Goal: Communication & Community: Ask a question

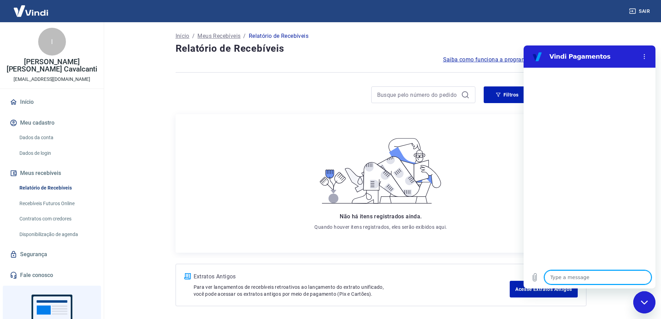
click at [652, 303] on div "Close messaging window" at bounding box center [644, 302] width 21 height 21
type textarea "x"
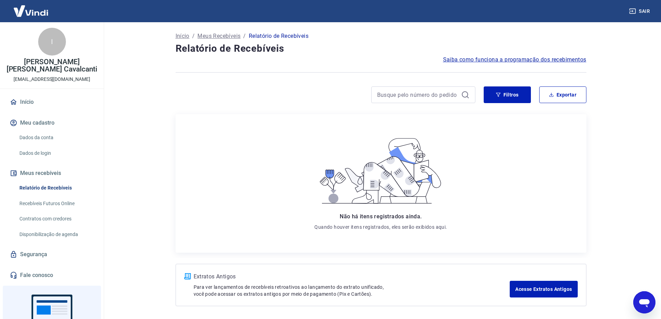
click at [216, 32] on p "Meus Recebíveis" at bounding box center [219, 36] width 43 height 8
click at [287, 35] on p "Relatório de Recebíveis" at bounding box center [279, 36] width 60 height 8
click at [74, 206] on link "Recebíveis Futuros Online" at bounding box center [56, 204] width 79 height 14
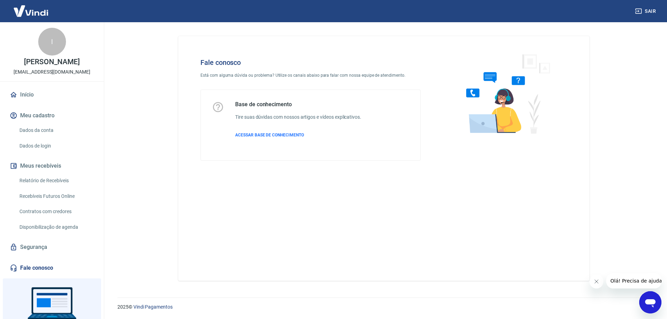
click at [60, 187] on link "Relatório de Recebíveis" at bounding box center [56, 181] width 79 height 14
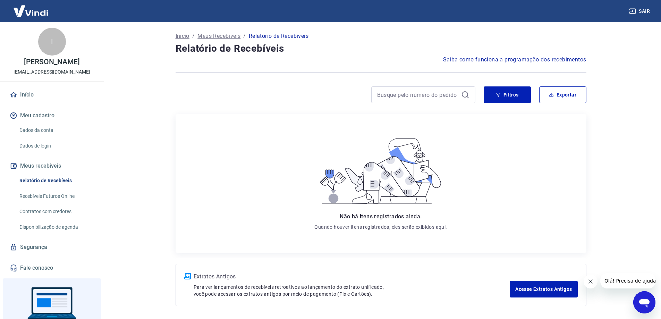
click at [644, 300] on icon "Open messaging window" at bounding box center [645, 303] width 10 height 8
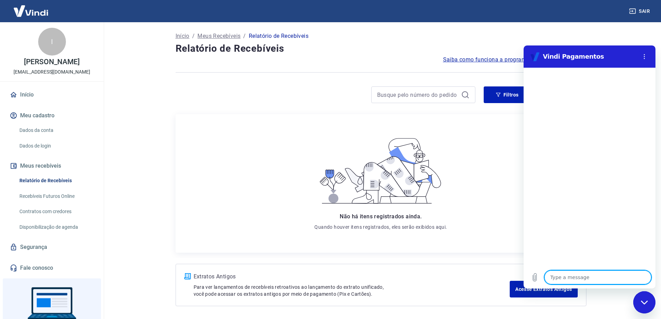
click at [591, 280] on textarea at bounding box center [598, 277] width 107 height 14
type textarea "b"
type textarea "x"
type textarea "bo"
type textarea "x"
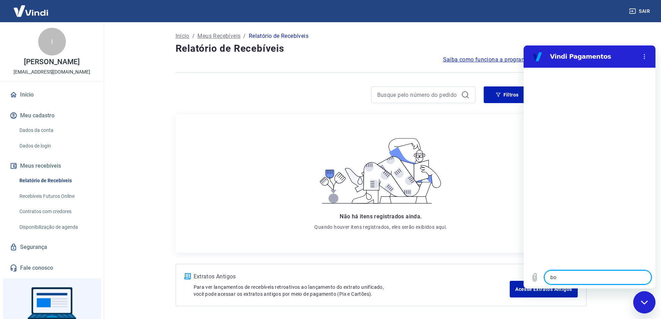
type textarea "boa"
type textarea "x"
type textarea "boa"
type textarea "x"
type textarea "boa t"
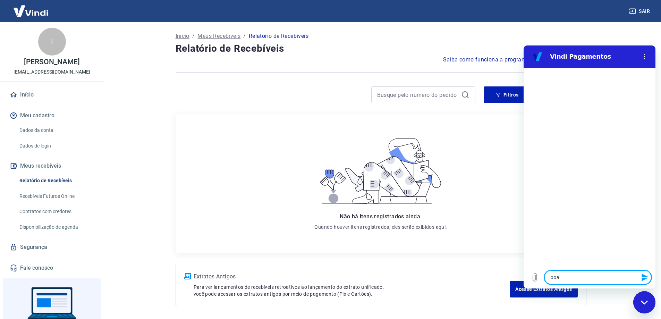
type textarea "x"
type textarea "boa ta"
type textarea "x"
type textarea "boa tar"
type textarea "x"
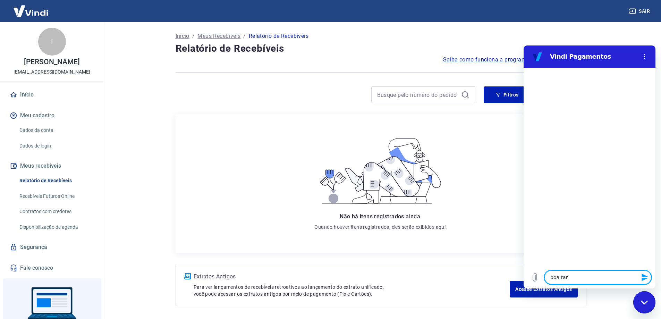
type textarea "boa tard"
type textarea "x"
type textarea "boa tarde"
type textarea "x"
type textarea "boa tarde,"
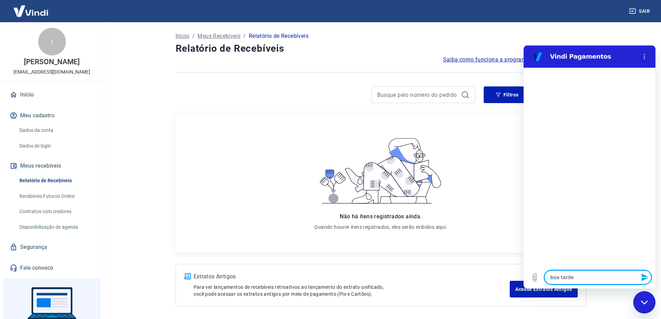
type textarea "x"
type textarea "boa tarde,"
type textarea "x"
type textarea "boa tarde, t"
type textarea "x"
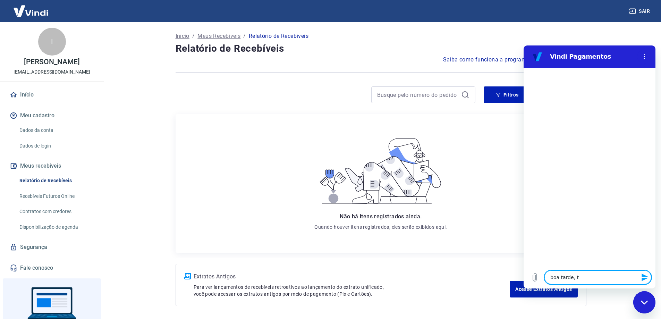
type textarea "boa tarde, tu"
type textarea "x"
type textarea "boa tarde, tud"
type textarea "x"
type textarea "boa tarde, tudo"
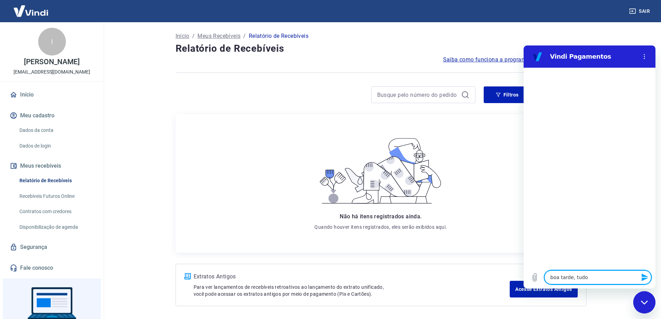
type textarea "x"
type textarea "boa tarde, tudo"
type textarea "x"
type textarea "boa tarde, tudo b"
type textarea "x"
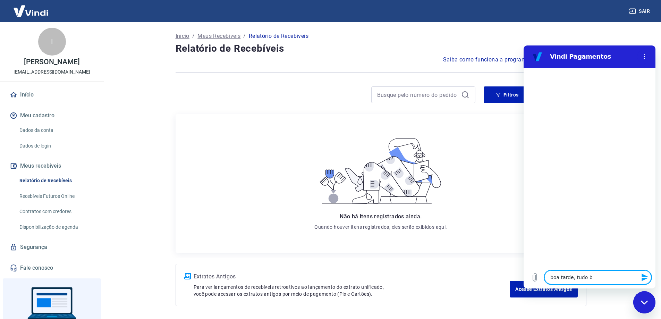
type textarea "boa tarde, tudo be"
type textarea "x"
type textarea "boa tarde, tudo bem"
type textarea "x"
type textarea "boa tarde, tudo bem?"
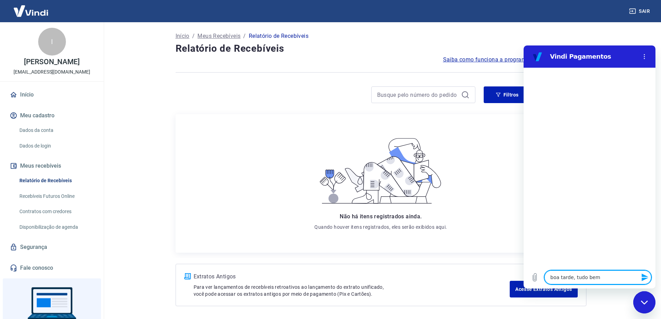
type textarea "x"
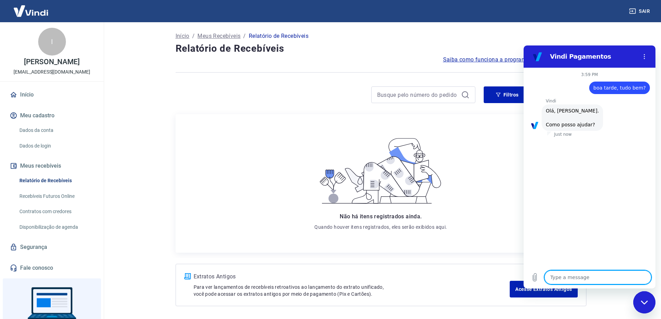
scroll to position [16, 0]
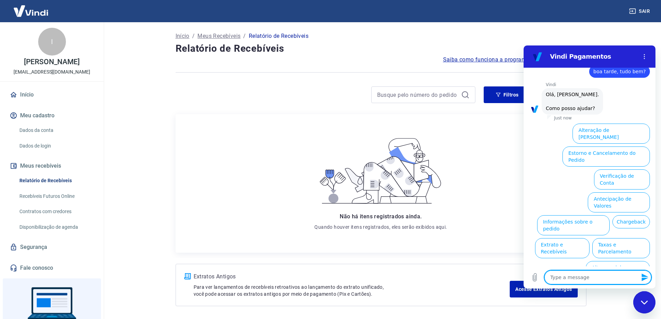
type textarea "f"
type textarea "x"
type textarea "fa"
type textarea "x"
type textarea "fal"
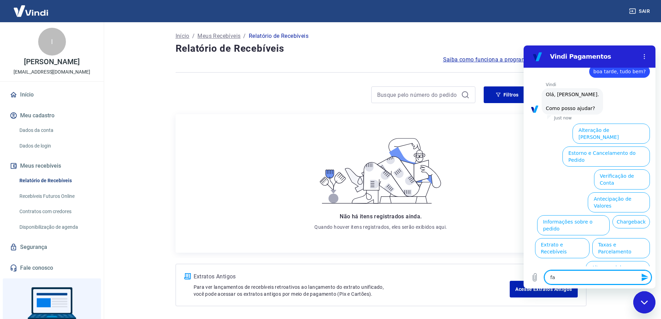
type textarea "x"
type textarea "fala"
type textarea "x"
type textarea "falar"
type textarea "x"
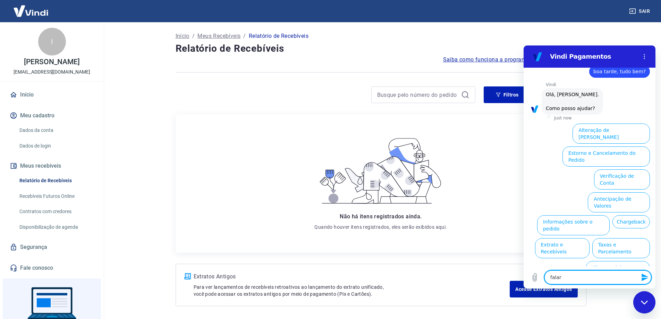
type textarea "falar"
type textarea "x"
type textarea "falar c"
type textarea "x"
type textarea "falar co"
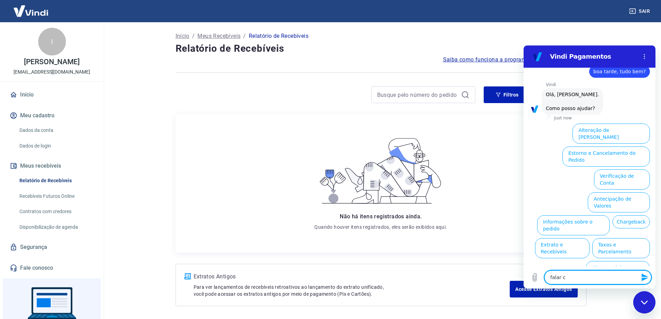
type textarea "x"
type textarea "falar com"
type textarea "x"
type textarea "falar com"
type textarea "x"
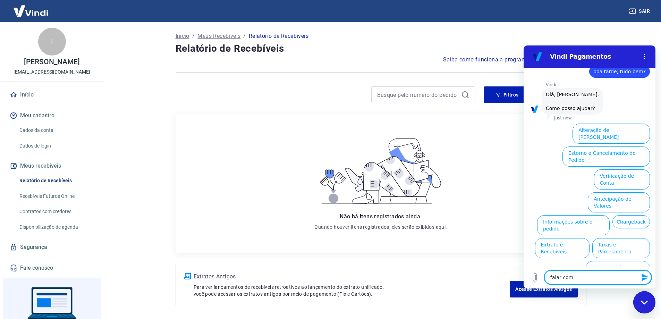
type textarea "falar com a"
type textarea "x"
type textarea "falar com at"
type textarea "x"
type textarea "falar com ate"
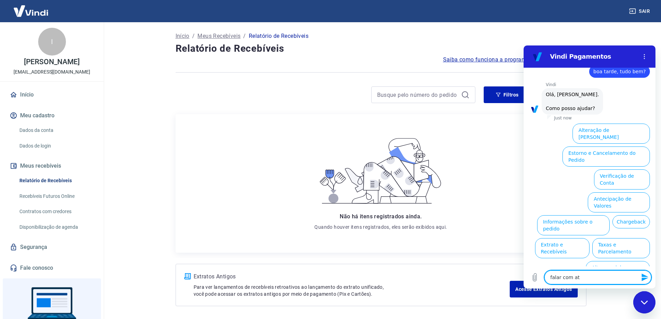
type textarea "x"
type textarea "falar com aten"
type textarea "x"
type textarea "falar com atend"
type textarea "x"
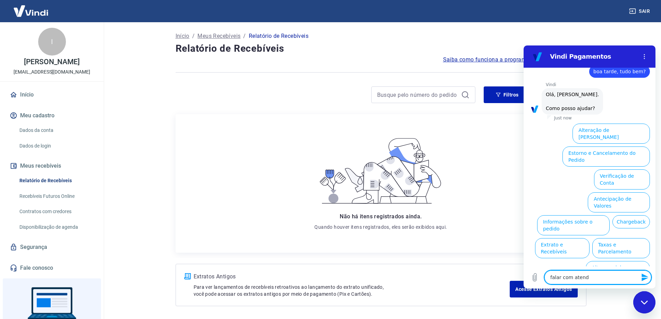
type textarea "falar com atende"
type textarea "x"
type textarea "falar com atenden"
type textarea "x"
type textarea "falar com atendent"
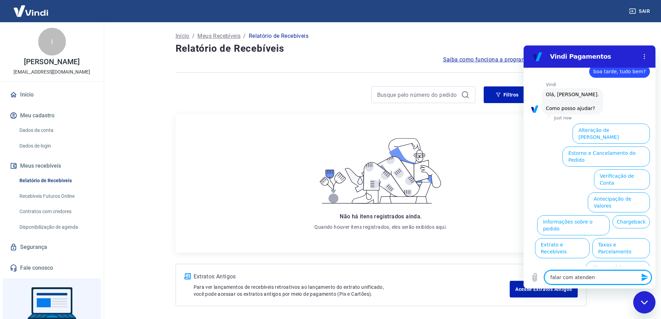
type textarea "x"
type textarea "falar com atendente"
type textarea "x"
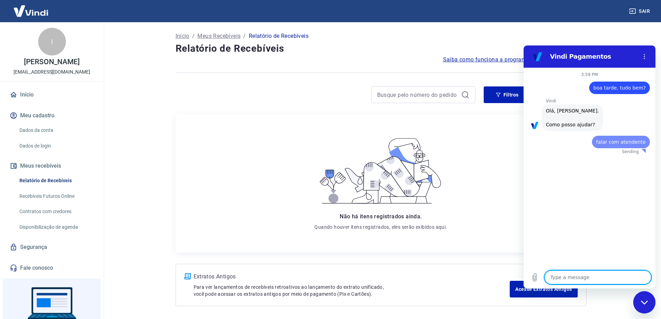
scroll to position [0, 0]
type textarea "x"
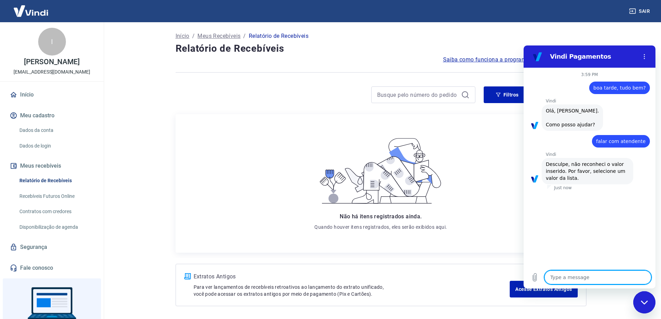
type textarea "s"
type textarea "x"
type textarea "sh"
type textarea "x"
type textarea "sho"
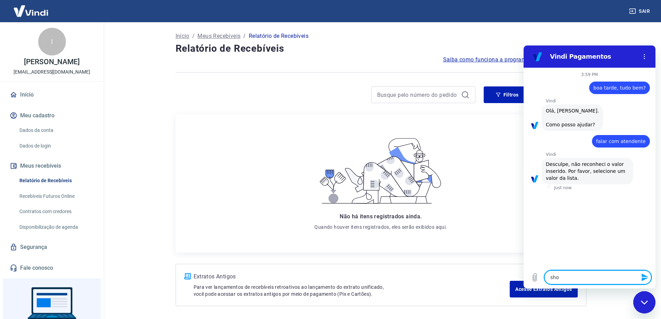
type textarea "x"
type textarea "show"
type textarea "x"
type textarea "show"
type textarea "x"
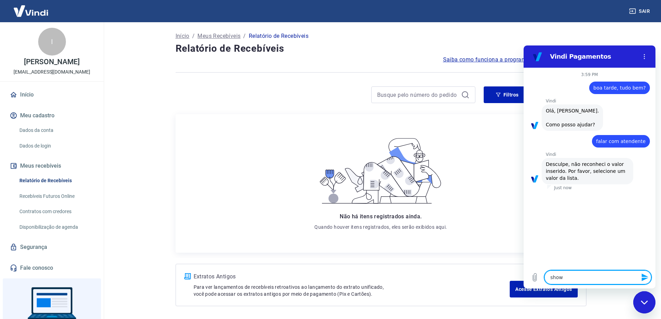
type textarea "show l"
type textarea "x"
type textarea "show li"
type textarea "x"
type textarea "show lis"
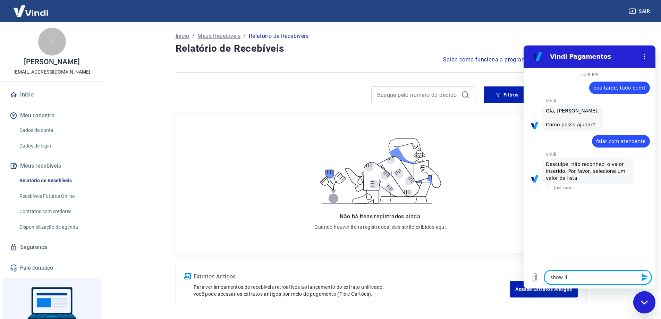
type textarea "x"
type textarea "show list"
type textarea "x"
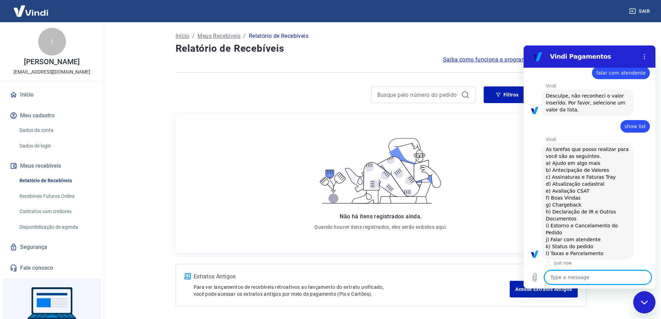
scroll to position [70, 0]
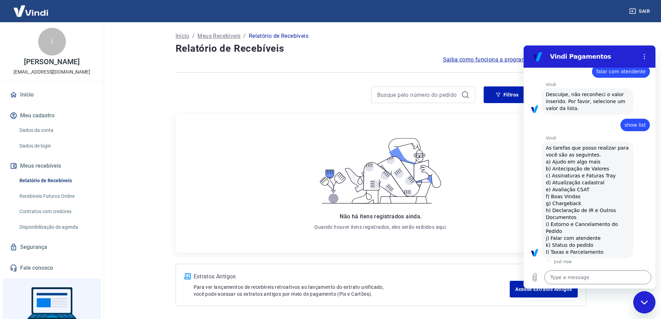
drag, startPoint x: 598, startPoint y: 239, endPoint x: 547, endPoint y: 240, distance: 51.1
click at [547, 240] on span "As tarefas que posso realizar para você são as seguintes. a) Ajudo em algo mais…" at bounding box center [587, 199] width 83 height 111
copy span "j) Falar com atendente"
click at [591, 279] on textarea at bounding box center [598, 277] width 107 height 14
paste textarea "j) Falar com atendente"
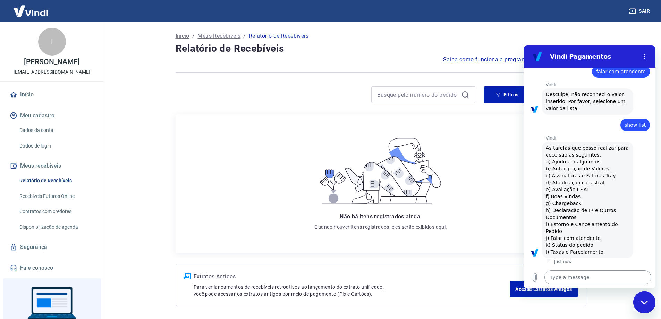
type textarea "j) Falar com atendente"
type textarea "x"
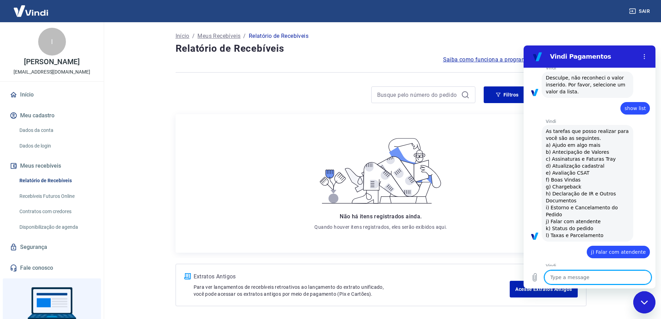
type textarea "x"
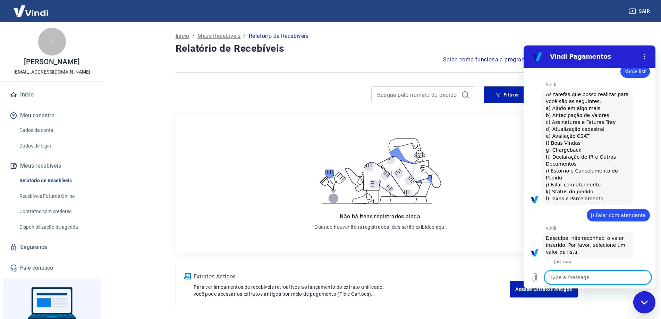
paste textarea "j) Falar com atendente"
type textarea "j) Falar com atendente"
type textarea "x"
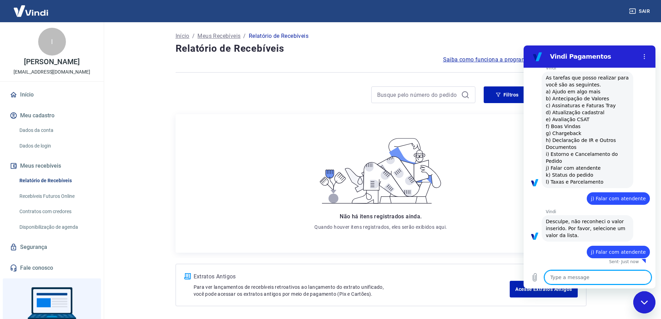
type textarea "x"
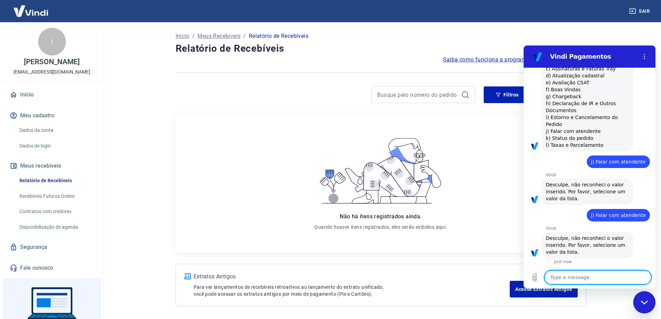
paste textarea "j) Falar com atendente"
type textarea "j) Falar com atendente"
type textarea "x"
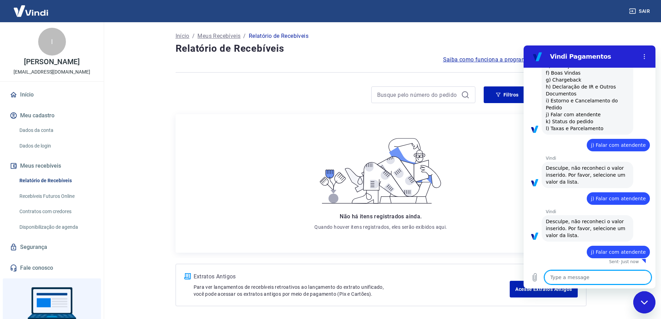
type textarea "x"
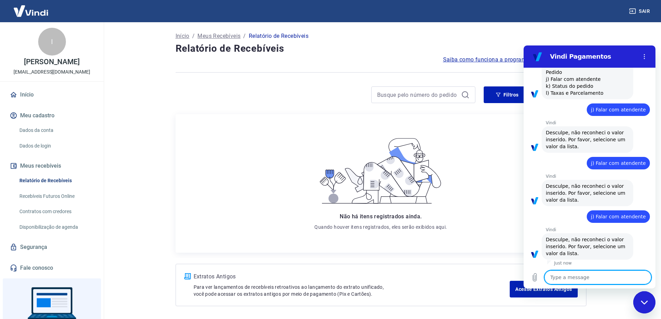
scroll to position [230, 0]
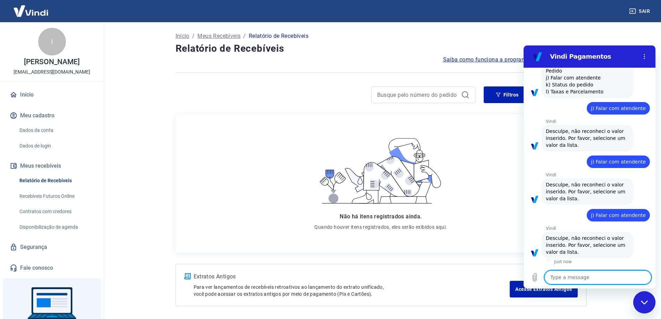
paste textarea "j) Falar com atendente"
type textarea "j) Falar com atendente"
type textarea "x"
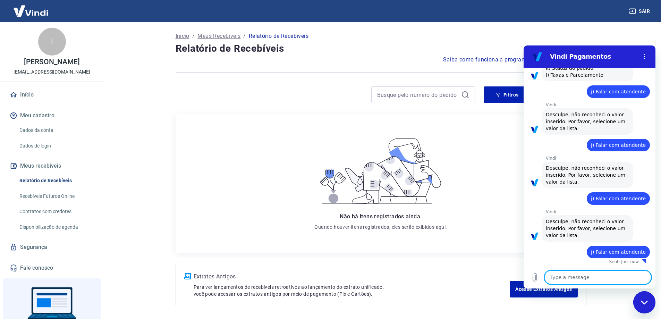
type textarea "x"
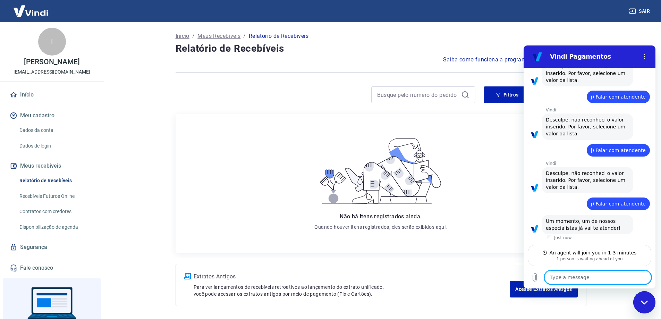
scroll to position [295, 0]
type textarea "B"
type textarea "x"
type textarea "Bo"
type textarea "x"
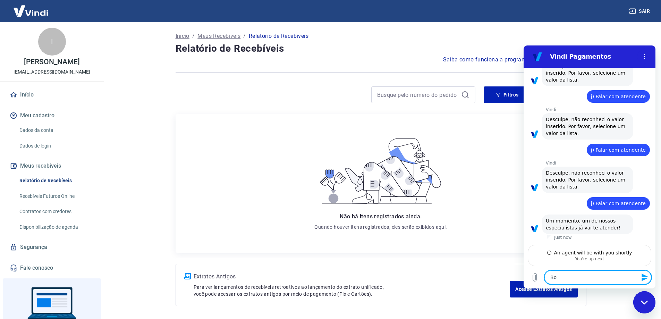
type textarea "Boa"
type textarea "x"
type textarea "Boa"
type textarea "x"
type textarea "Boa t"
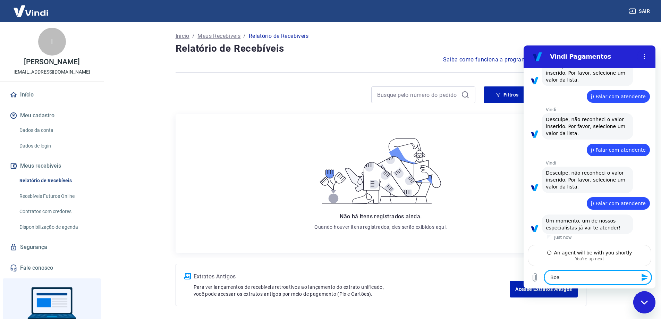
type textarea "x"
type textarea "Boa ta"
type textarea "x"
type textarea "Boa tar"
type textarea "x"
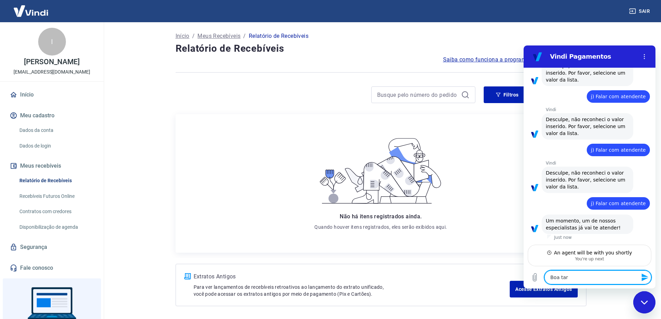
type textarea "Boa tard"
type textarea "x"
type textarea "Boa tarde"
type textarea "x"
type textarea "Boa tarde,"
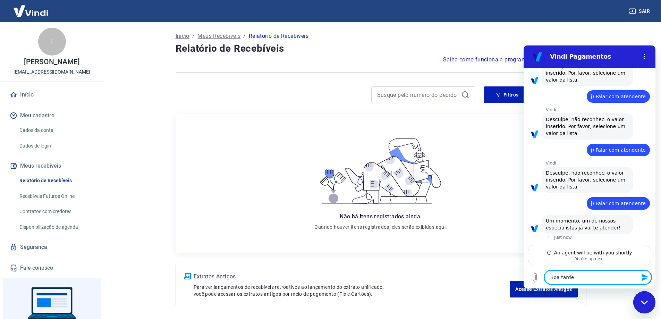
type textarea "x"
type textarea "Boa tarde,"
type textarea "x"
type textarea "Boa tarde, t"
type textarea "x"
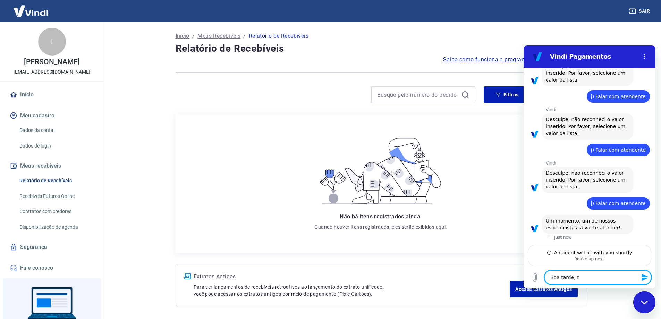
type textarea "Boa tarde, tu"
type textarea "x"
type textarea "Boa tarde, tud"
type textarea "x"
type textarea "Boa tarde, tudo"
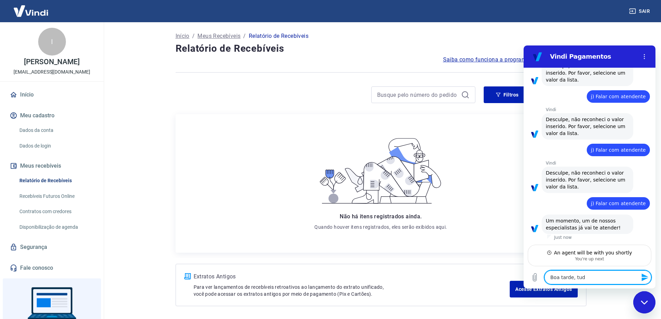
type textarea "x"
type textarea "Boa tarde, tudo"
type textarea "x"
type textarea "Boa tarde, tudo b"
type textarea "x"
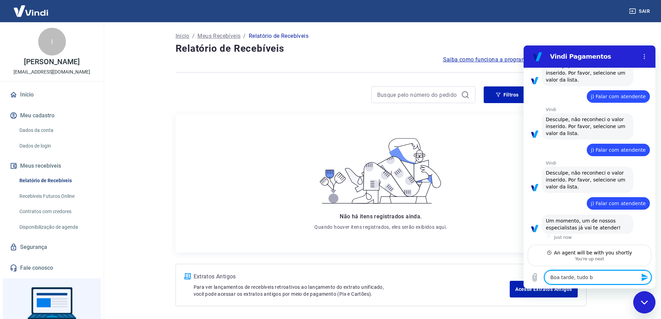
type textarea "Boa tarde, tudo be"
type textarea "x"
type textarea "Boa tarde, tudo bem"
type textarea "x"
type textarea "Boa tarde, tudo be"
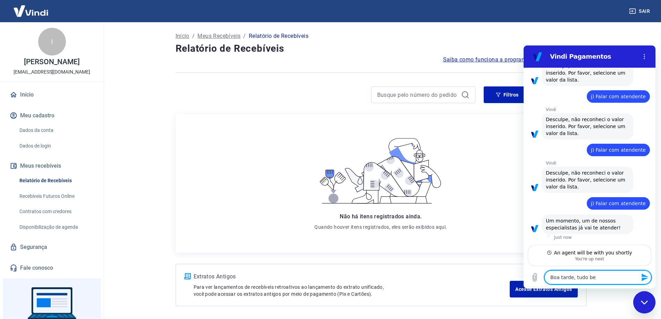
type textarea "x"
type textarea "Boa tarde, tudo b"
type textarea "x"
type textarea "Boa tarde, tudo"
type textarea "x"
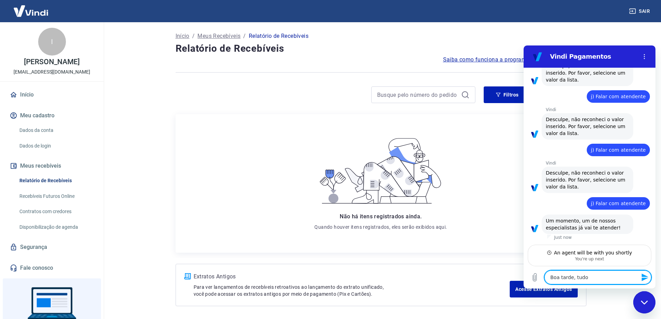
type textarea "Boa tarde, tudo"
type textarea "x"
type textarea "Boa tarde, tud"
type textarea "x"
type textarea "Boa tarde, tu"
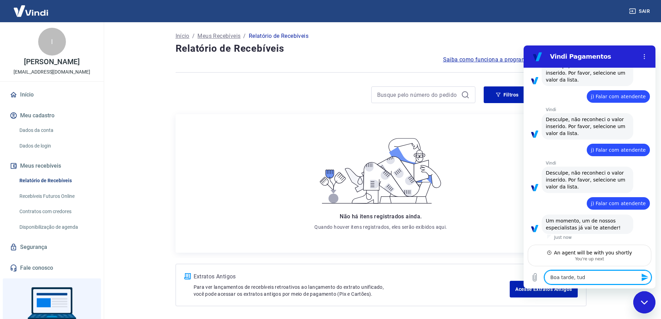
type textarea "x"
type textarea "Boa tarde, t"
type textarea "x"
type textarea "Boa tarde,"
type textarea "x"
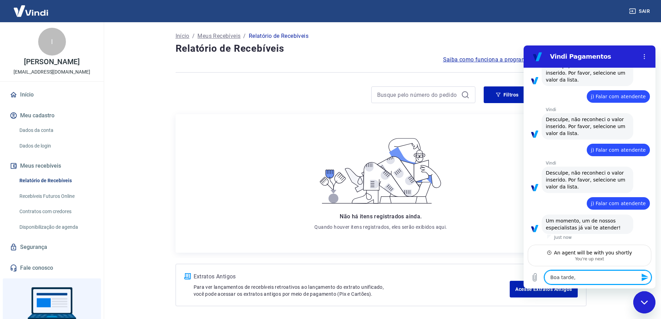
type textarea "Boa tarde,"
type textarea "x"
type textarea "Boa tarde"
type textarea "x"
type textarea "Boa tard"
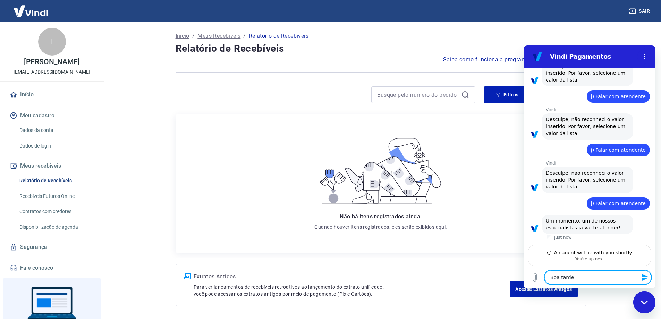
type textarea "x"
type textarea "Boa tar"
type textarea "x"
type textarea "Boa ta"
type textarea "x"
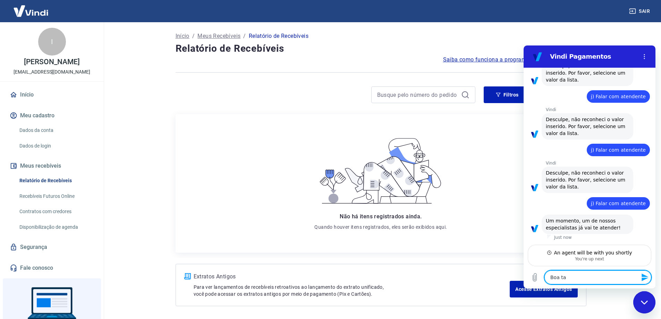
type textarea "Boa t"
type textarea "x"
type textarea "Boa"
type textarea "x"
type textarea "Boa"
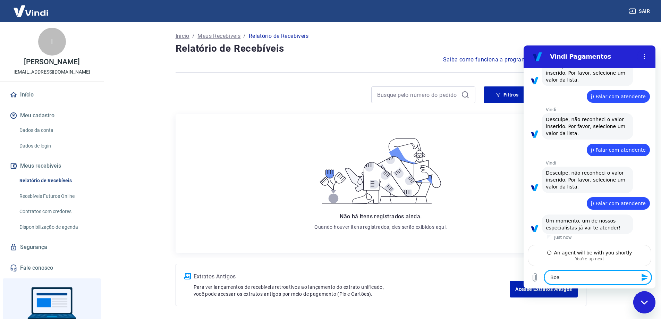
type textarea "x"
type textarea "Bo"
type textarea "x"
type textarea "B"
type textarea "x"
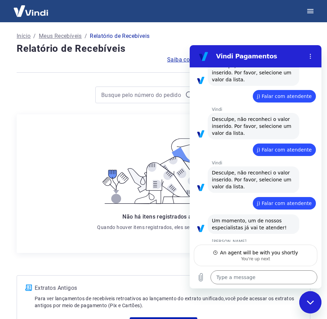
type textarea "x"
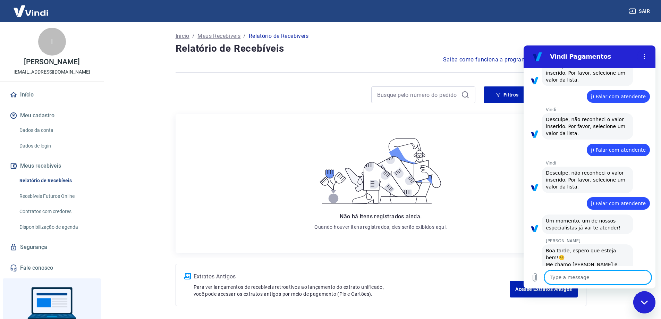
scroll to position [329, 0]
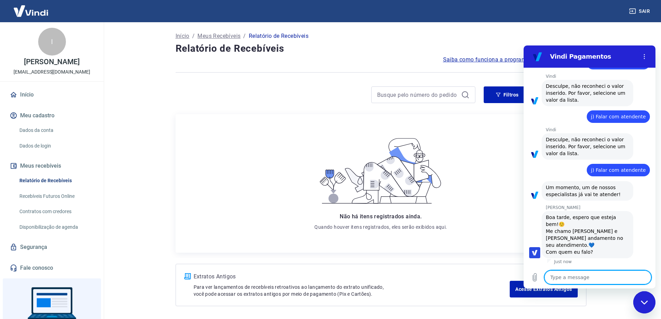
click at [606, 272] on textarea at bounding box center [598, 277] width 107 height 14
type textarea "B"
type textarea "x"
type textarea "Bo"
type textarea "x"
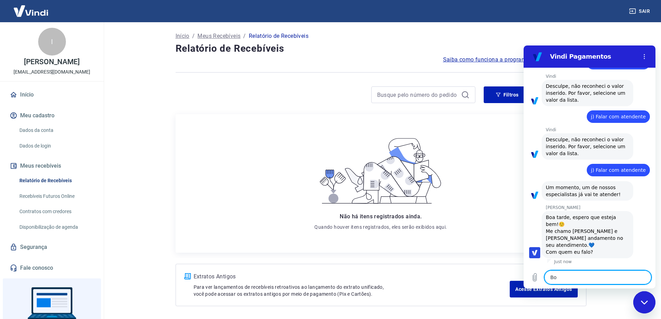
type textarea "Boa"
type textarea "x"
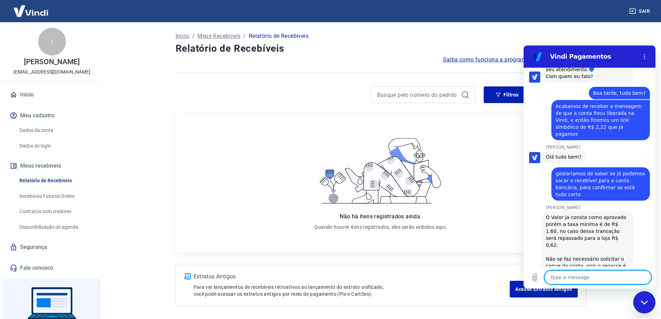
scroll to position [508, 0]
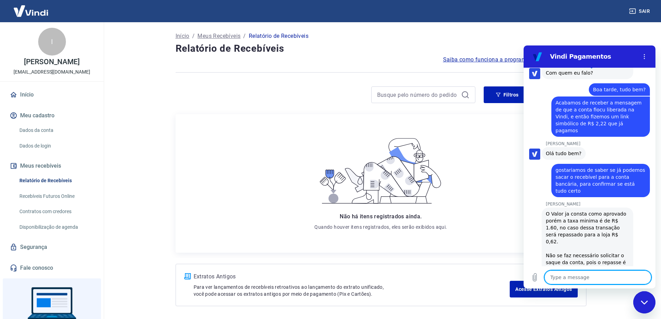
click at [586, 273] on textarea at bounding box center [598, 277] width 107 height 14
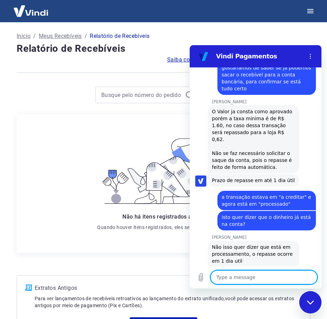
scroll to position [611, 0]
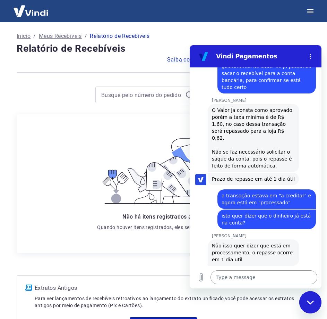
click at [277, 280] on textarea at bounding box center [264, 277] width 107 height 14
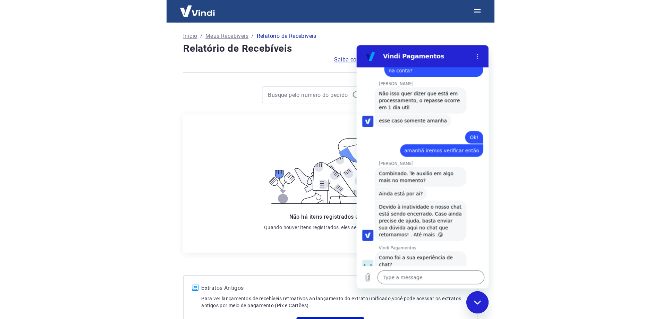
scroll to position [764, 0]
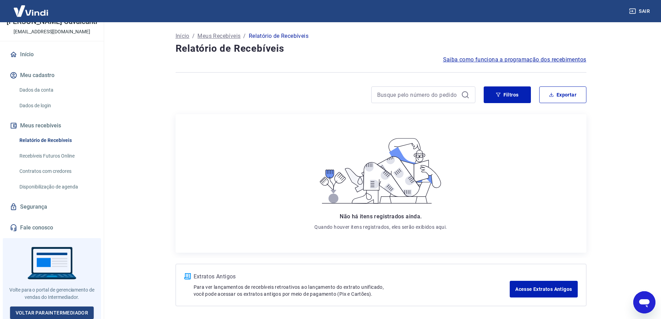
scroll to position [48, 0]
click at [48, 306] on link "Voltar para Intermediador" at bounding box center [52, 312] width 84 height 13
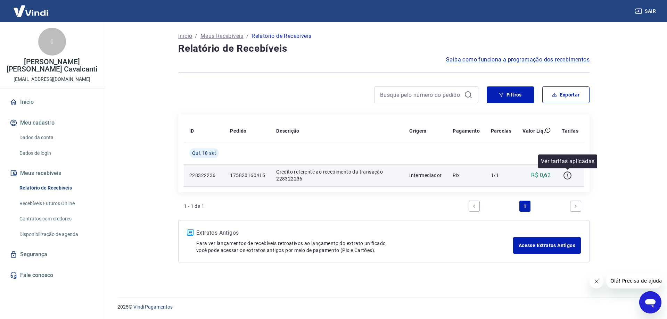
click at [570, 175] on icon "button" at bounding box center [567, 175] width 9 height 9
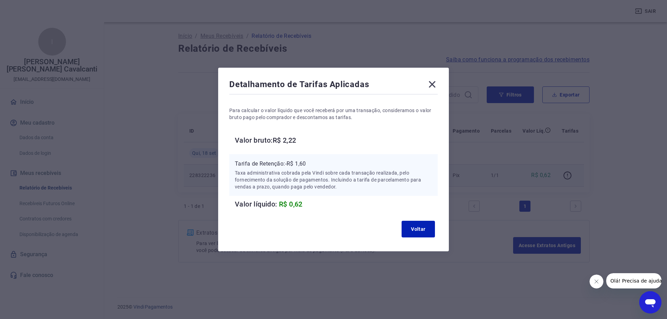
click at [432, 84] on icon at bounding box center [432, 84] width 7 height 7
